Goal: Task Accomplishment & Management: Manage account settings

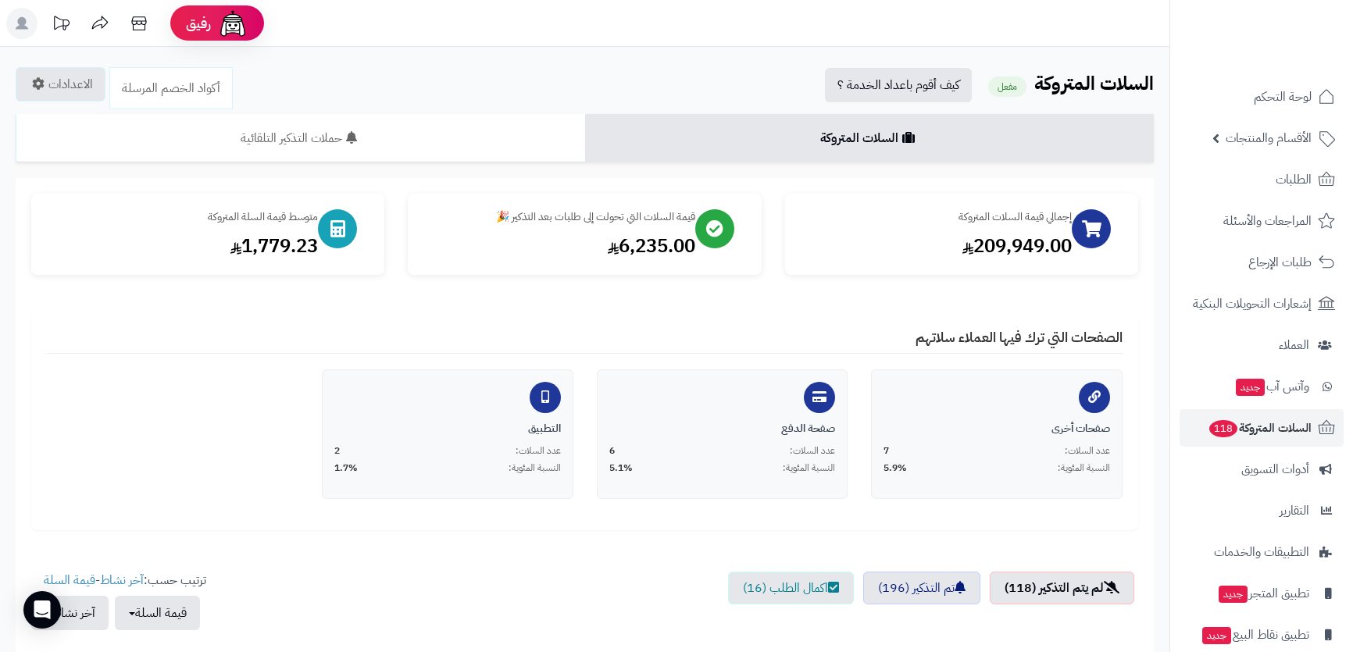
scroll to position [497, 0]
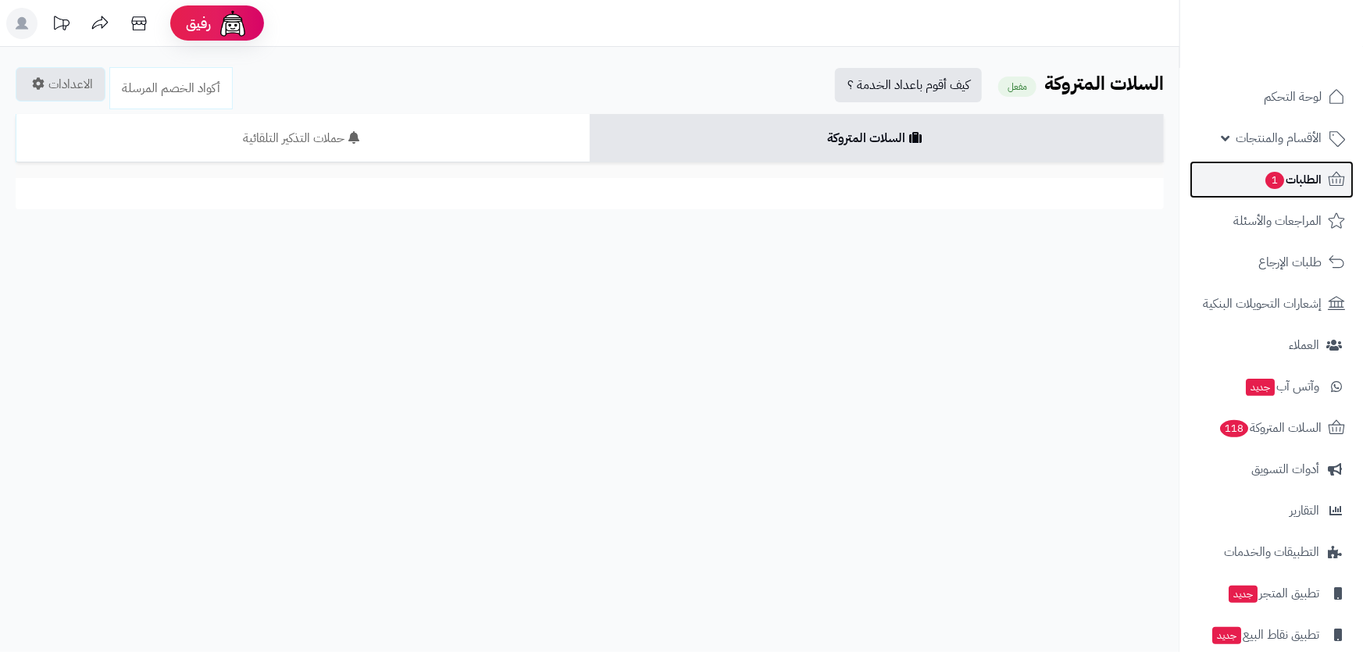
click at [1323, 191] on link "الطلبات 1" at bounding box center [1271, 179] width 164 height 37
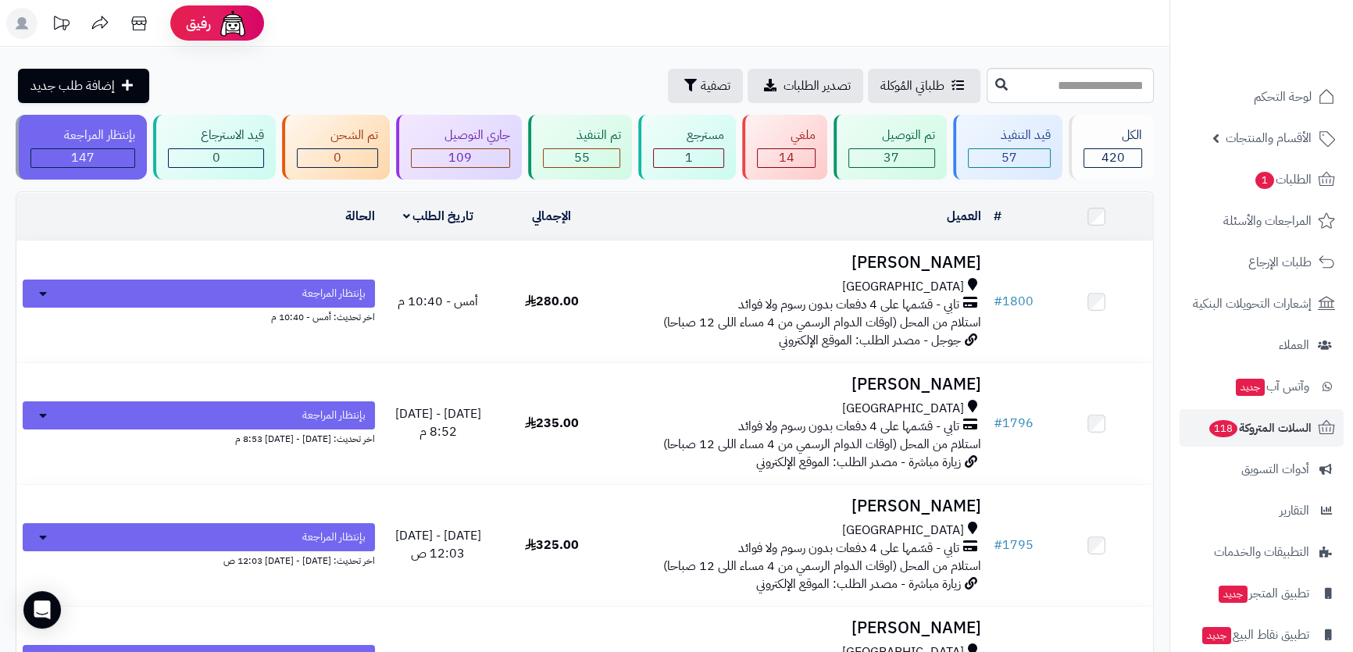
click at [779, 269] on td "ماجد باقيس جدة تابي - قسّمها على 4 دفعات بدون رسوم ولا فوائد استلام من المحل (ا…" at bounding box center [797, 301] width 379 height 121
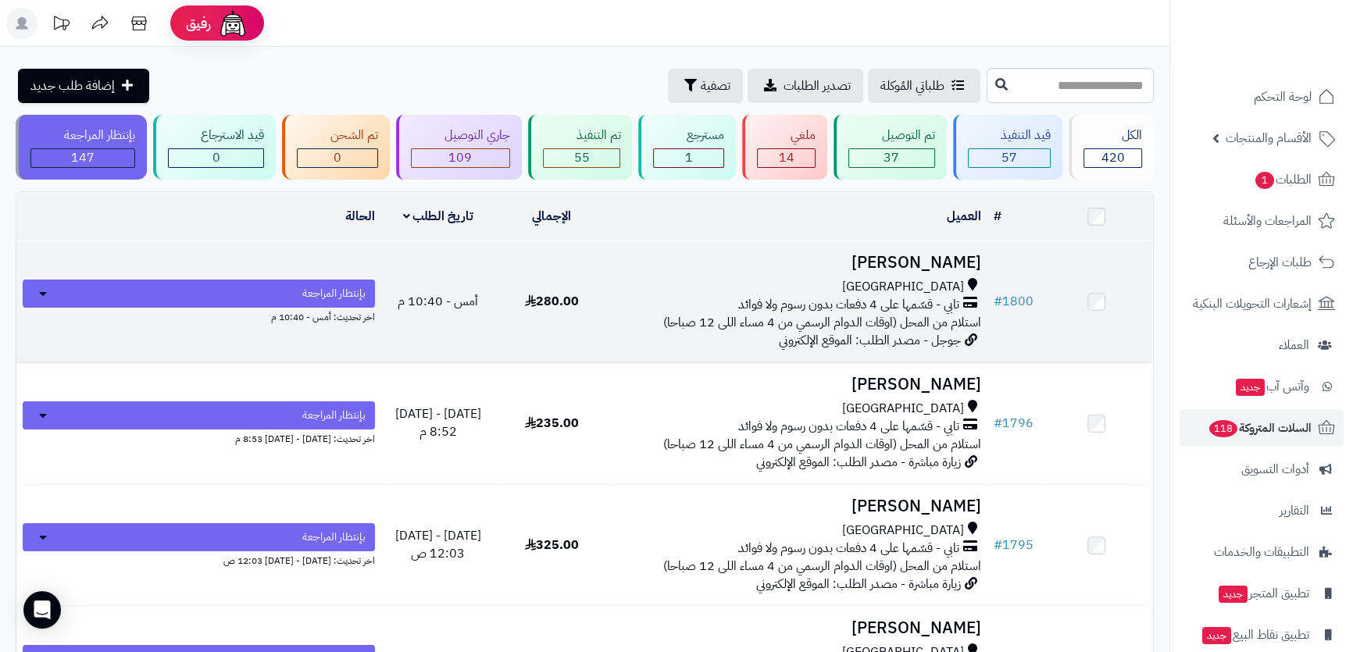
click at [780, 269] on td "ماجد باقيس جدة تابي - قسّمها على 4 دفعات بدون رسوم ولا فوائد استلام من المحل (ا…" at bounding box center [797, 301] width 379 height 121
click at [870, 261] on h3 "[PERSON_NAME]" at bounding box center [798, 263] width 366 height 18
